Goal: Communication & Community: Answer question/provide support

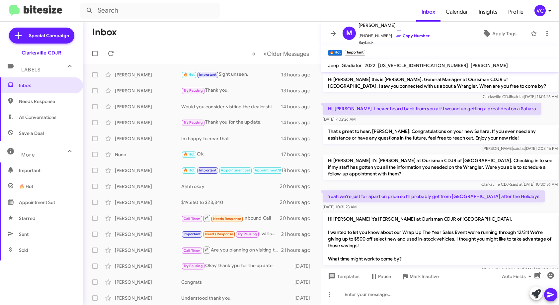
click at [220, 21] on mat-toolbar "Inbox Calendar Insights Profile VC" at bounding box center [279, 10] width 559 height 21
click at [33, 85] on span "Inbox" at bounding box center [47, 85] width 56 height 7
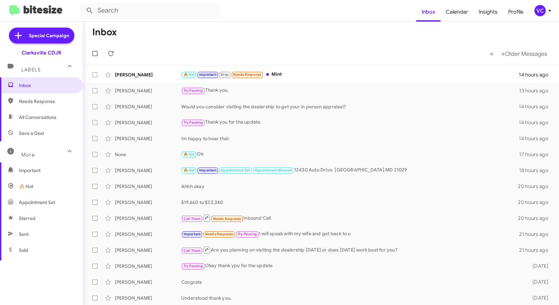
click at [269, 45] on mat-toolbar-row "« Previous » Next Older Messages" at bounding box center [321, 53] width 476 height 21
click at [267, 36] on mat-toolbar-row "Inbox" at bounding box center [321, 32] width 476 height 21
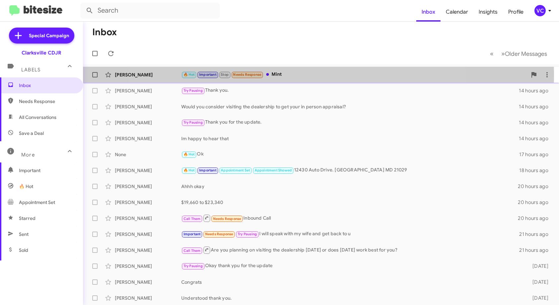
click at [299, 74] on div "🔥 Hot Important Stop Needs Response Mint" at bounding box center [354, 75] width 346 height 8
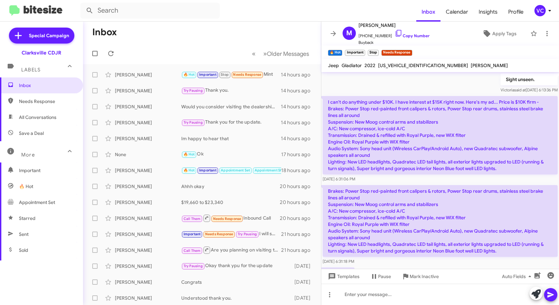
scroll to position [454, 0]
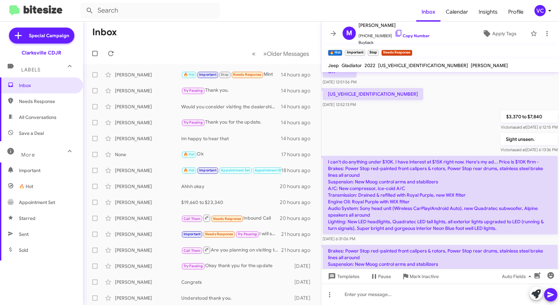
click at [404, 129] on div "$3,370 to $7,840 [PERSON_NAME] said at [DATE] 6:12:15 PM" at bounding box center [440, 120] width 238 height 23
click at [405, 129] on div "$3,370 to $7,840 [PERSON_NAME] said at [DATE] 6:12:15 PM" at bounding box center [440, 120] width 238 height 23
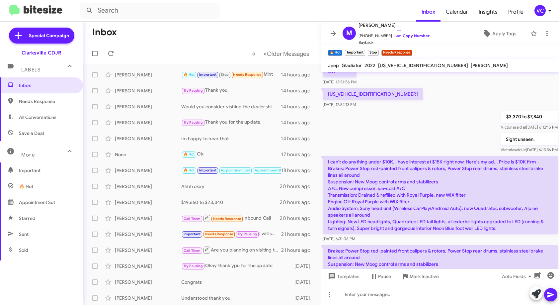
click at [399, 138] on div "Sight unseen. [PERSON_NAME] said at [DATE] 6:13:36 PM" at bounding box center [440, 143] width 238 height 23
click at [399, 135] on div "Sight unseen. [PERSON_NAME] said at [DATE] 6:13:36 PM" at bounding box center [440, 143] width 238 height 23
click at [399, 134] on div "Sight unseen. [PERSON_NAME] said at [DATE] 6:13:36 PM" at bounding box center [440, 143] width 238 height 23
click at [58, 100] on span "Needs Response" at bounding box center [47, 101] width 56 height 7
type input "in:needs-response"
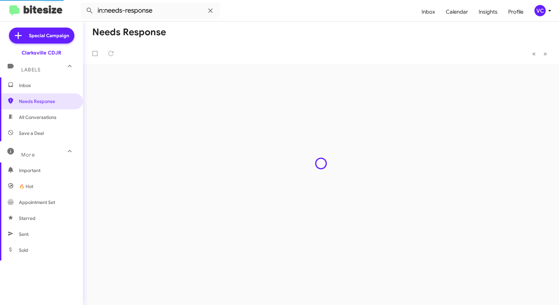
click at [322, 6] on form "in:needs-response" at bounding box center [248, 11] width 336 height 16
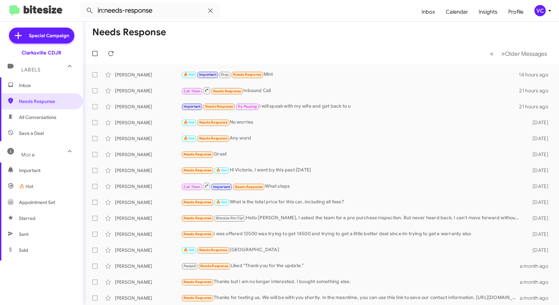
click at [317, 52] on mat-toolbar-row "« Previous » Next Older Messages" at bounding box center [321, 53] width 476 height 21
